Goal: Information Seeking & Learning: Learn about a topic

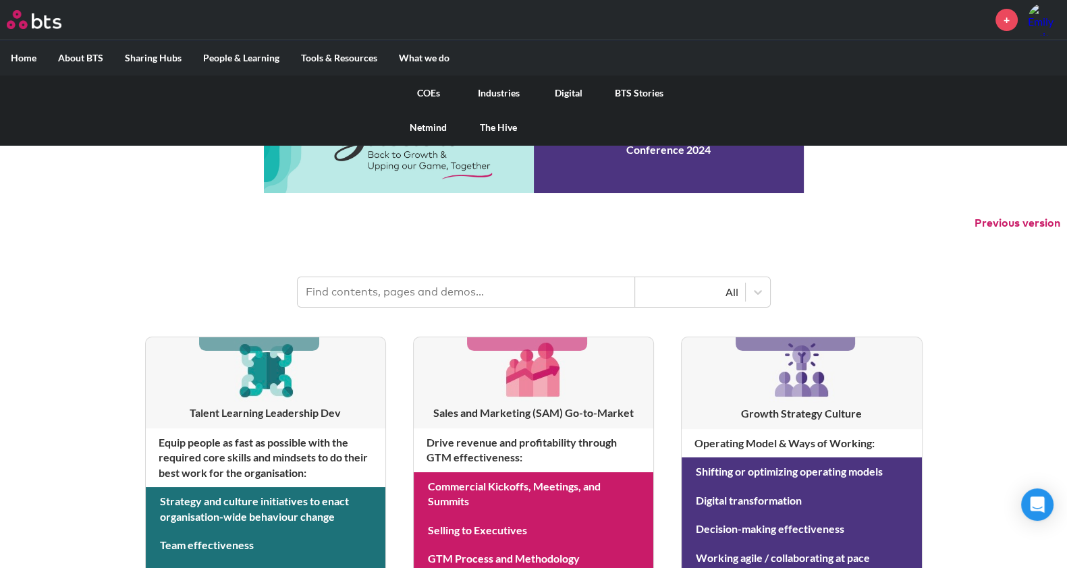
click at [426, 86] on link "COEs" at bounding box center [428, 93] width 70 height 35
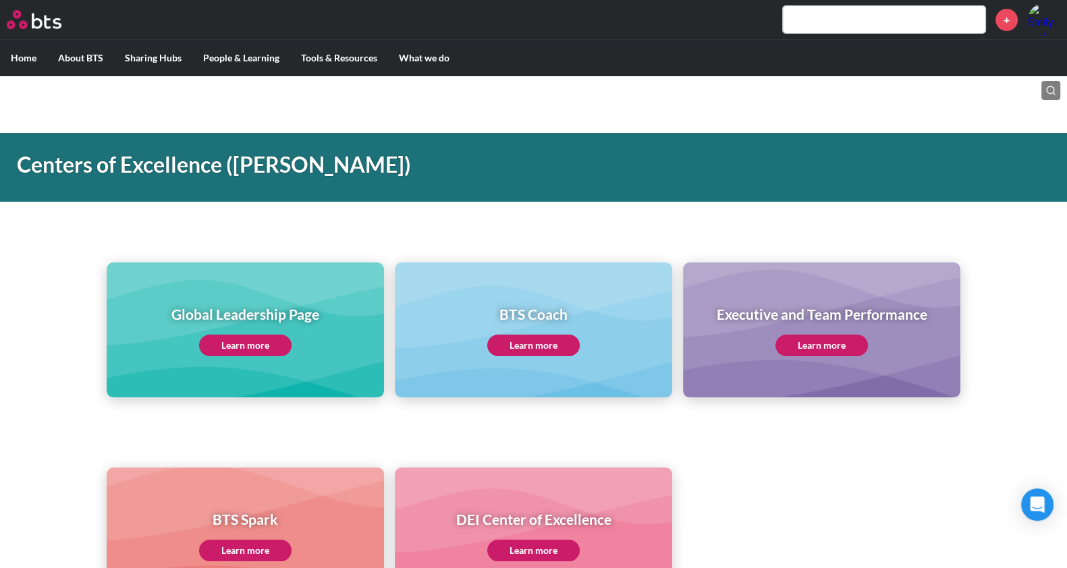
click at [234, 342] on link "Learn more" at bounding box center [245, 346] width 92 height 22
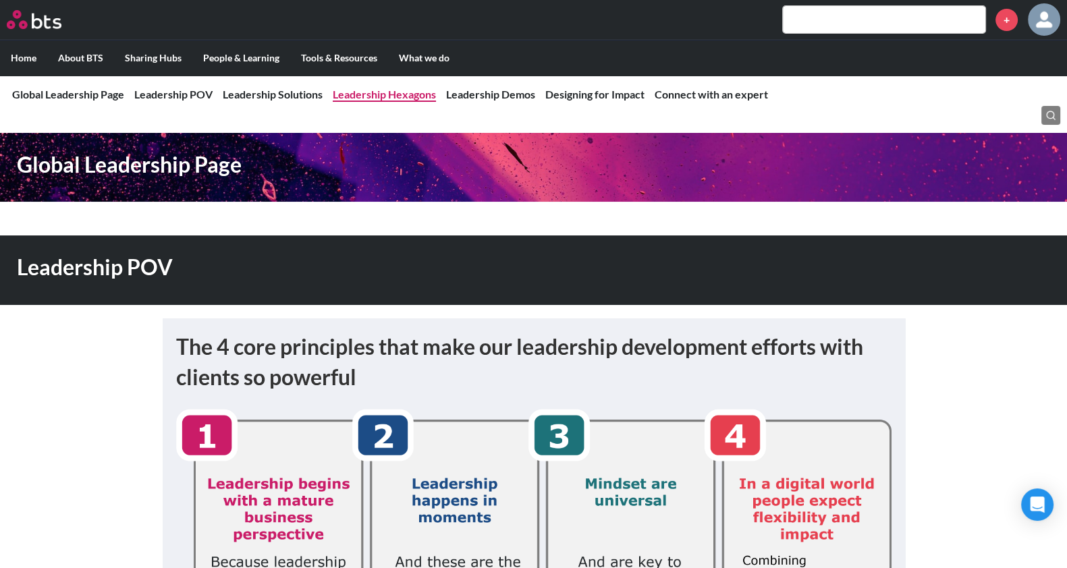
click at [405, 90] on link "Leadership Hexagons" at bounding box center [384, 94] width 103 height 13
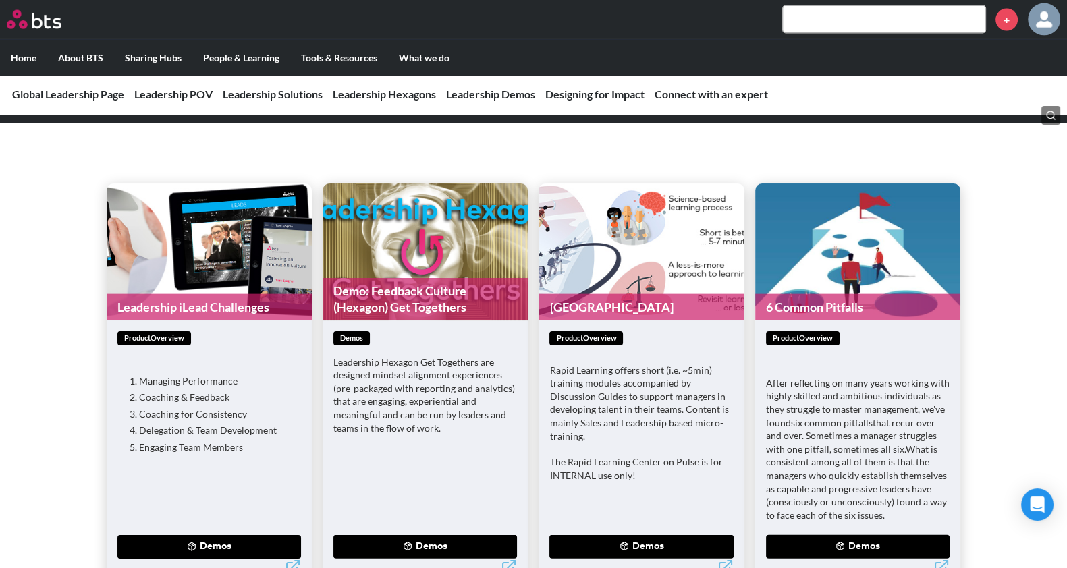
scroll to position [3666, 0]
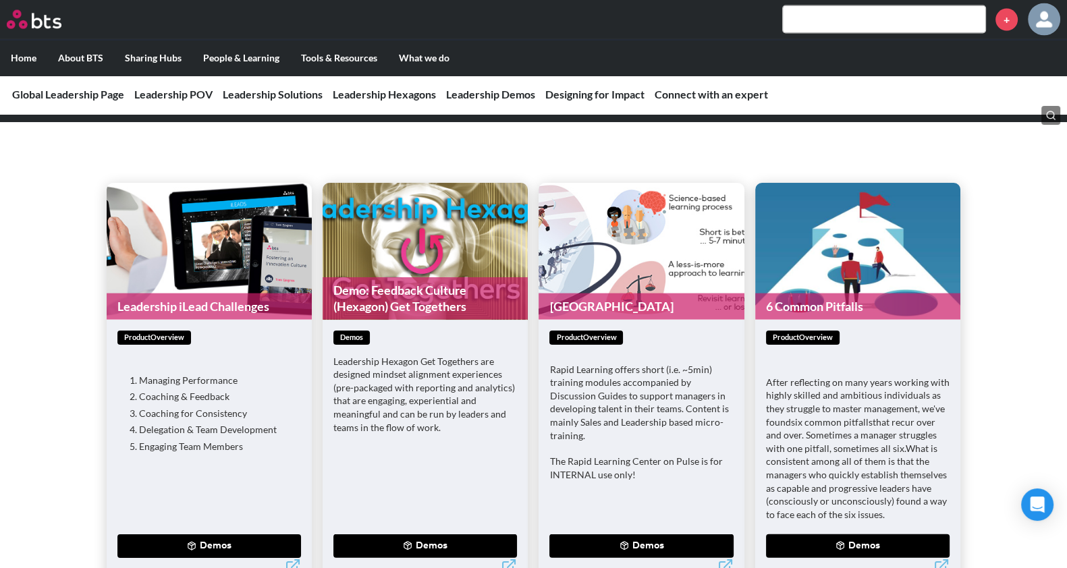
click at [431, 277] on link "Demo: Feedback Culture (Hexagon) Get Togethers" at bounding box center [425, 298] width 205 height 43
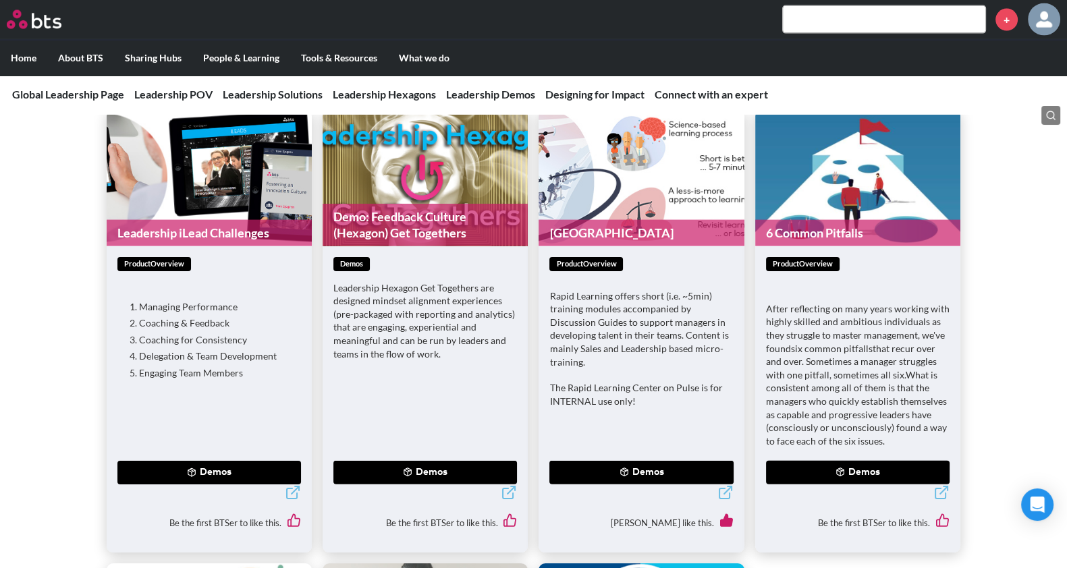
scroll to position [3740, 0]
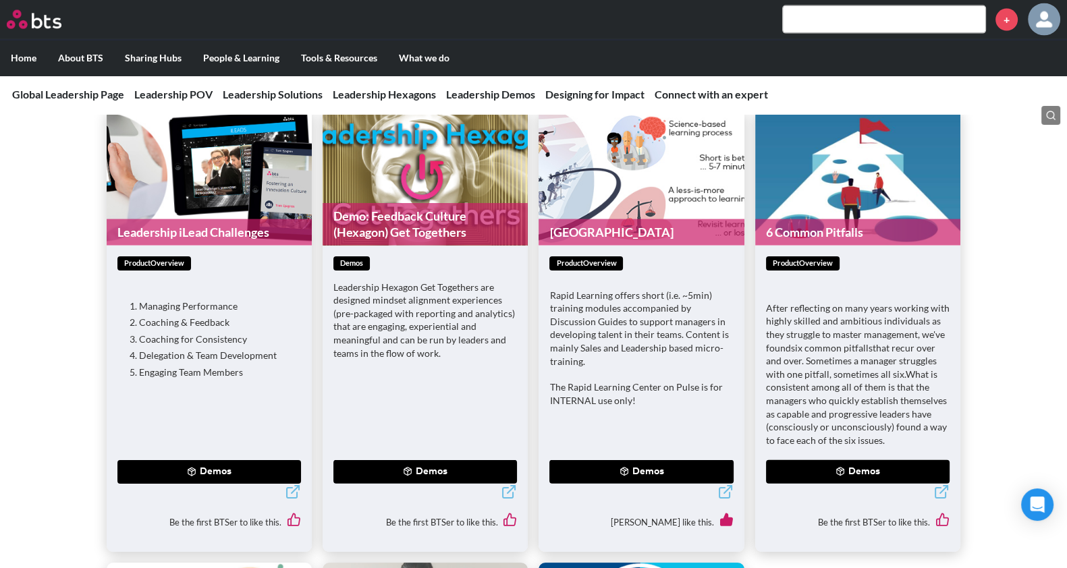
click at [480, 212] on link "Demo: Feedback Culture (Hexagon) Get Togethers" at bounding box center [425, 224] width 205 height 43
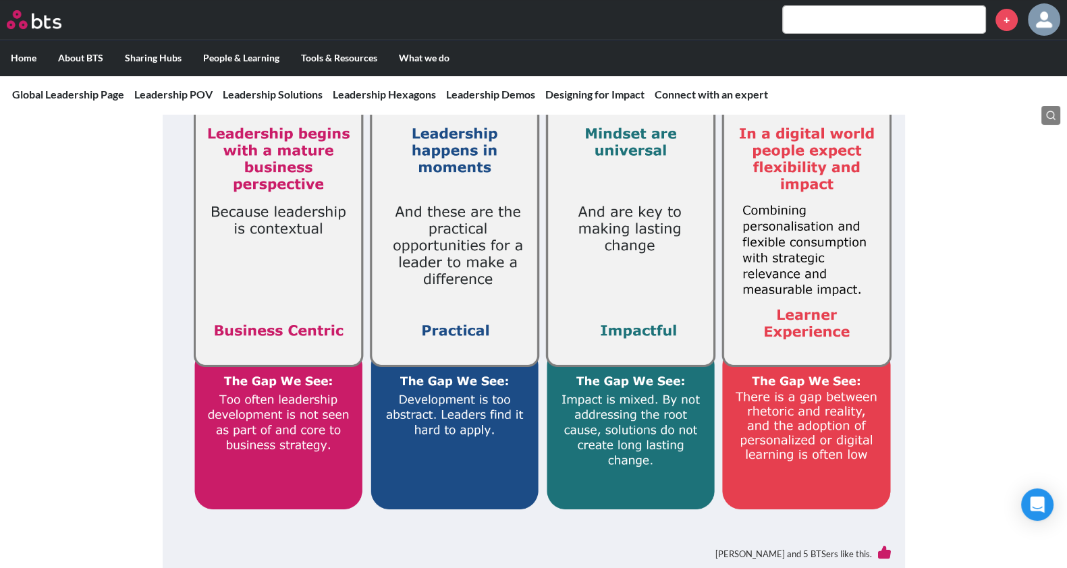
scroll to position [0, 0]
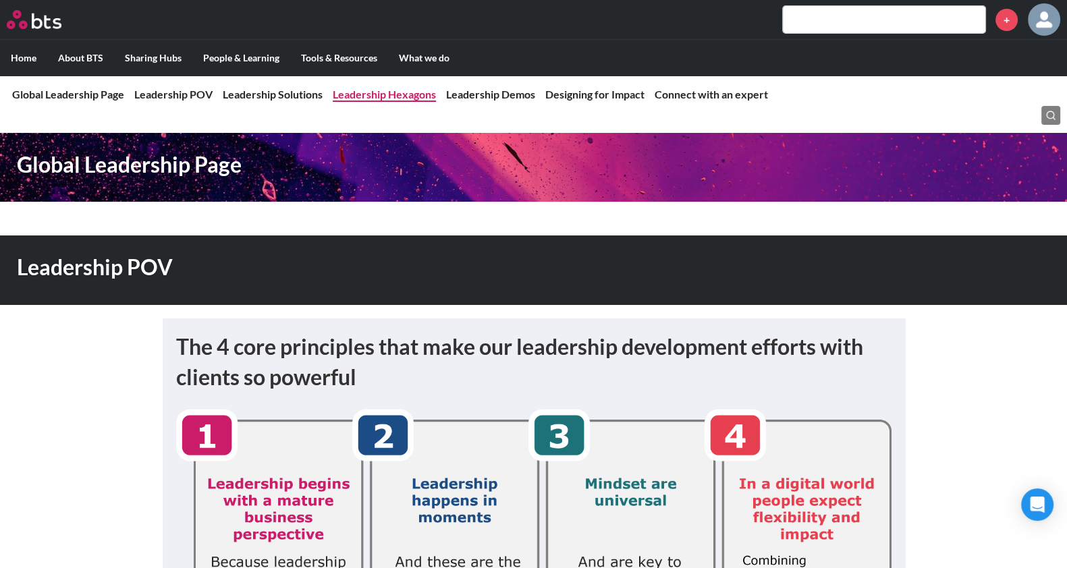
click at [417, 89] on link "Leadership Hexagons" at bounding box center [384, 94] width 103 height 13
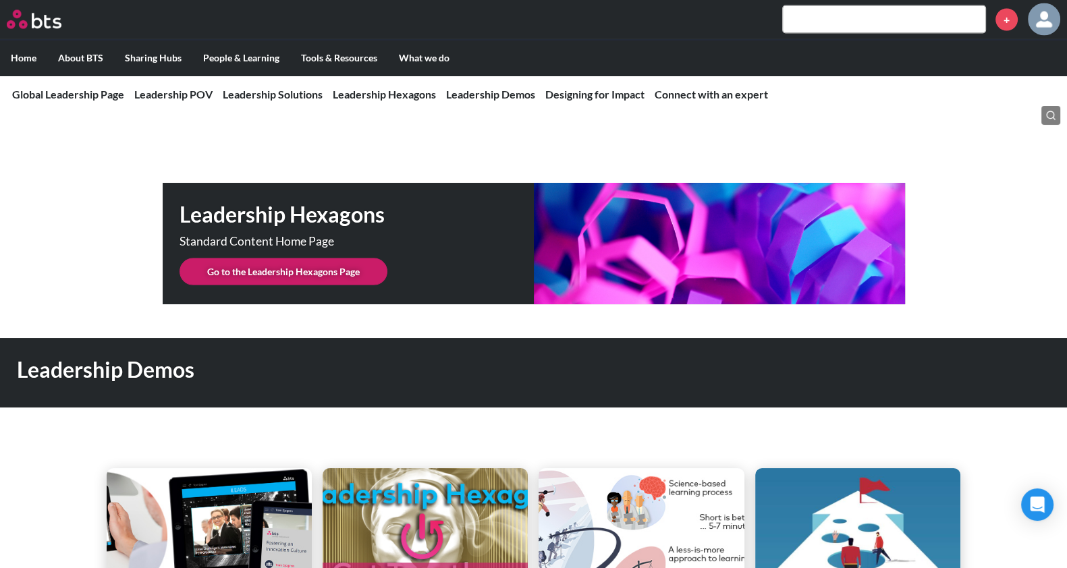
click at [332, 258] on link "Go to the Leadership Hexagons Page" at bounding box center [283, 271] width 208 height 27
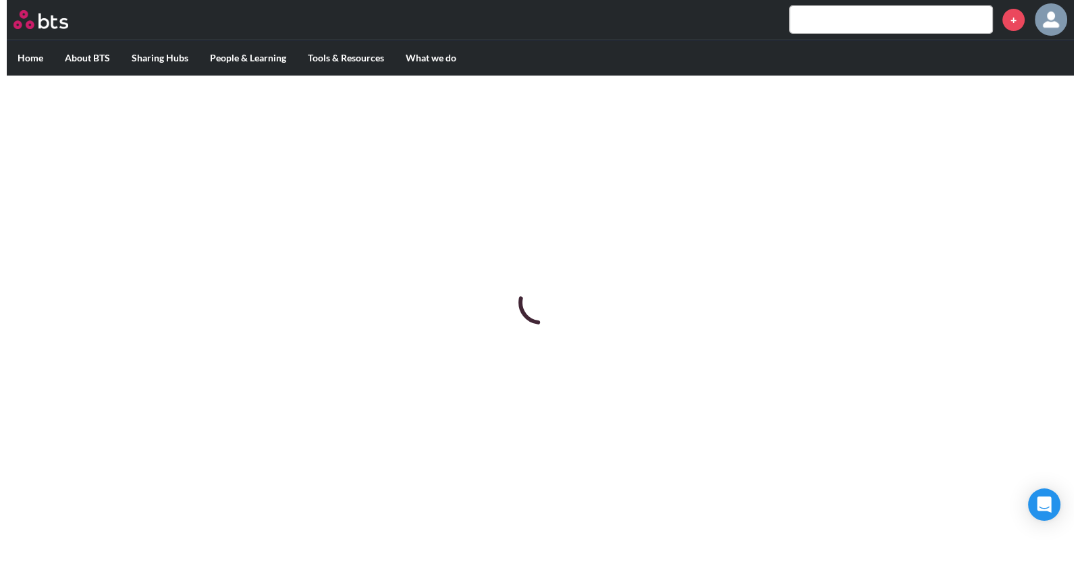
scroll to position [0, 0]
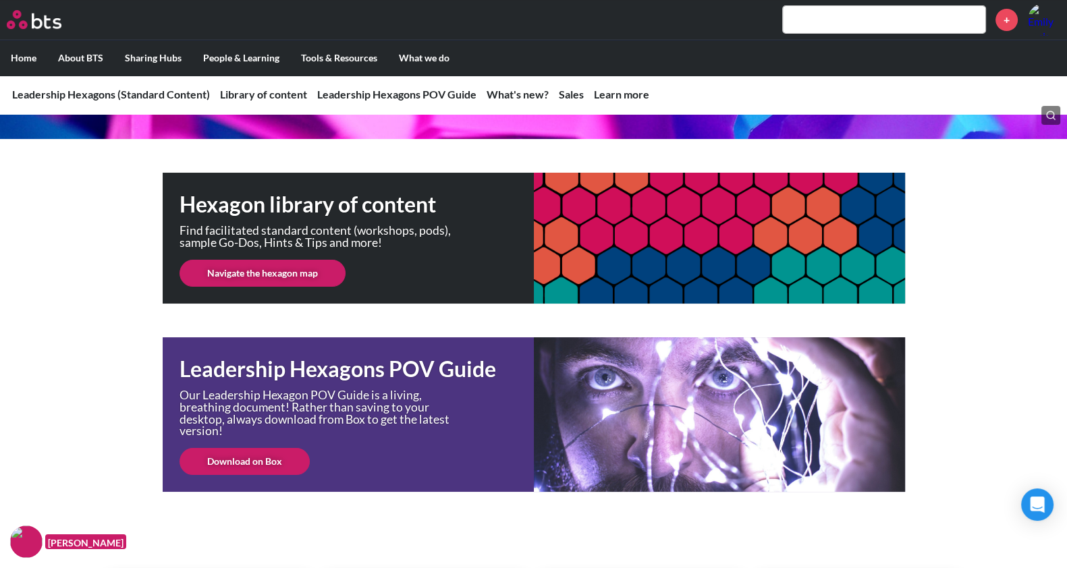
scroll to position [198, 0]
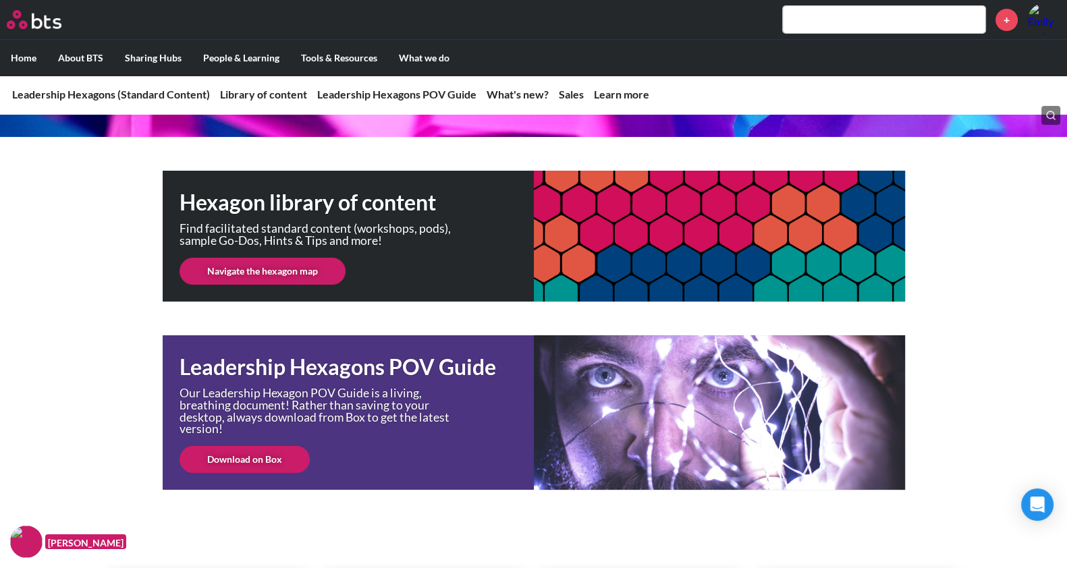
click at [320, 272] on link "Navigate the hexagon map" at bounding box center [262, 271] width 166 height 27
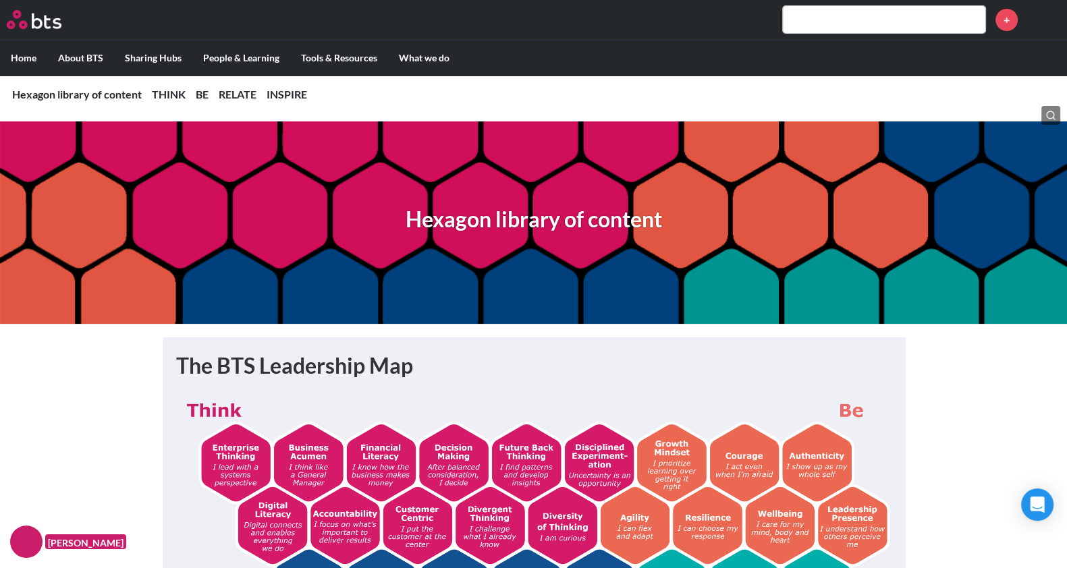
scroll to position [13, 0]
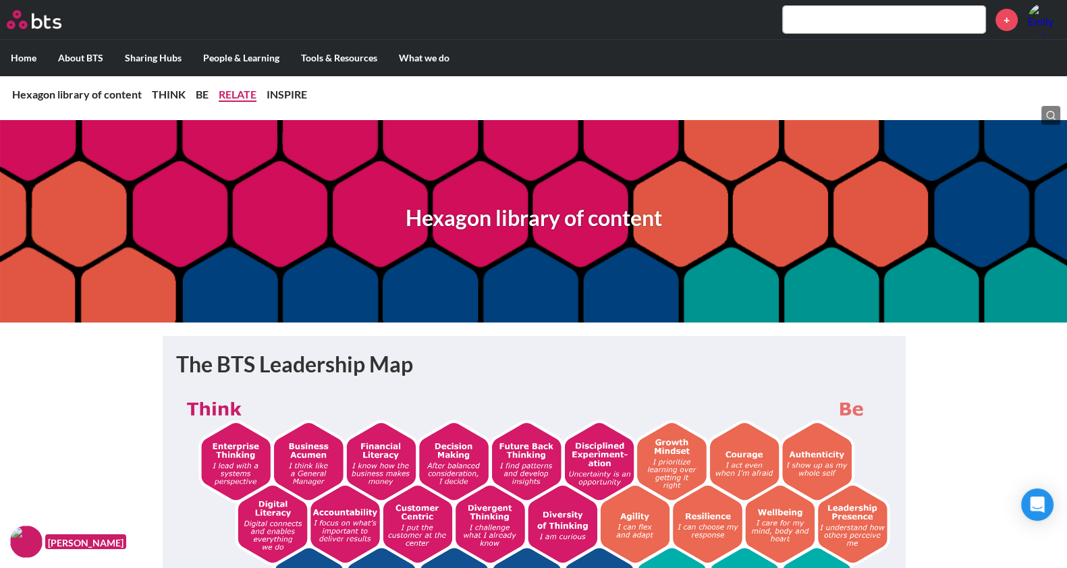
click at [243, 96] on link "RELATE" at bounding box center [238, 94] width 38 height 13
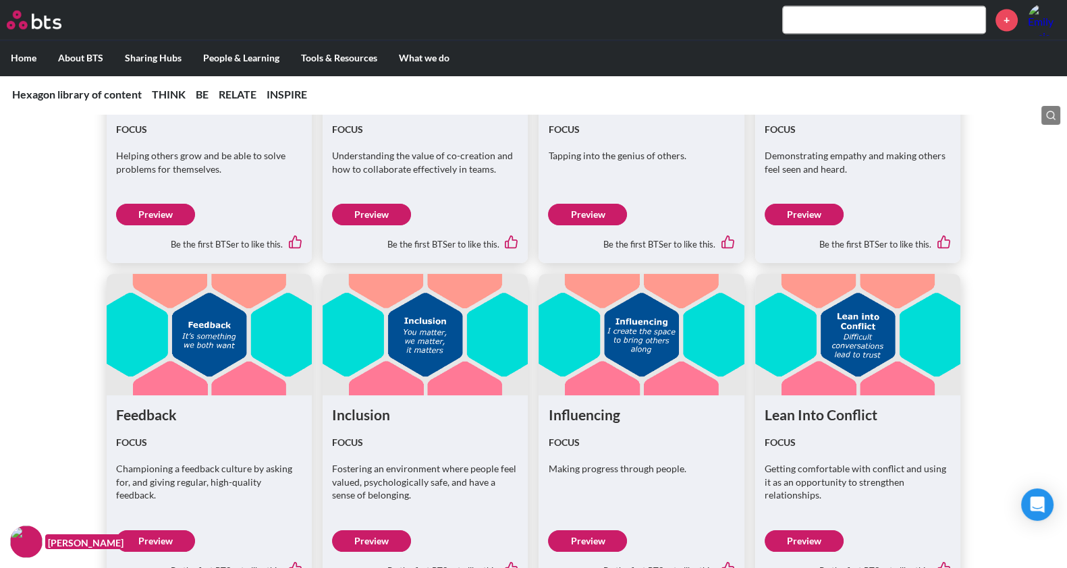
scroll to position [3170, 0]
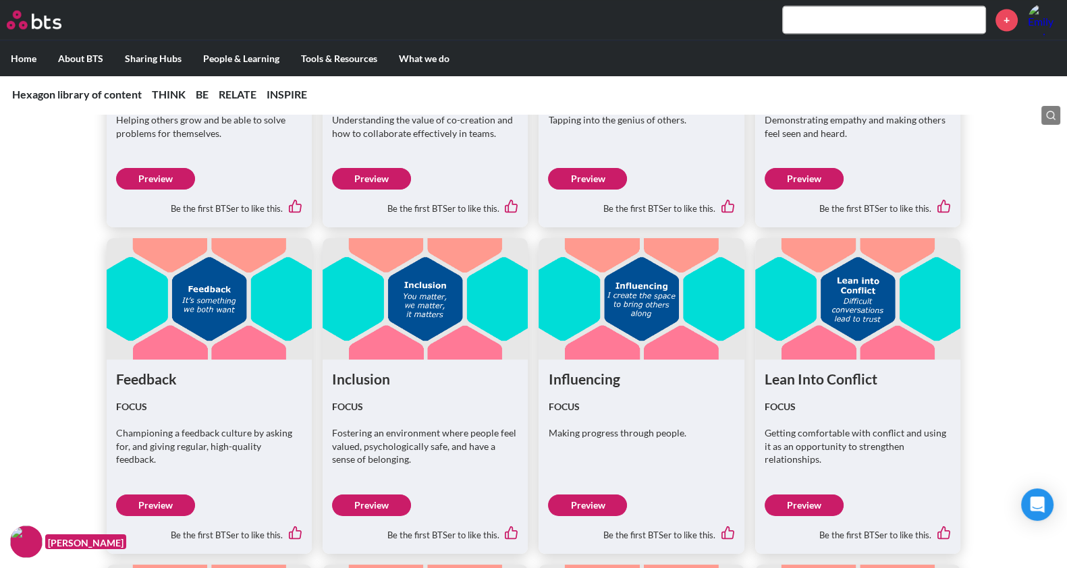
click at [625, 495] on link "Preview" at bounding box center [587, 506] width 79 height 22
